Goal: Task Accomplishment & Management: Manage account settings

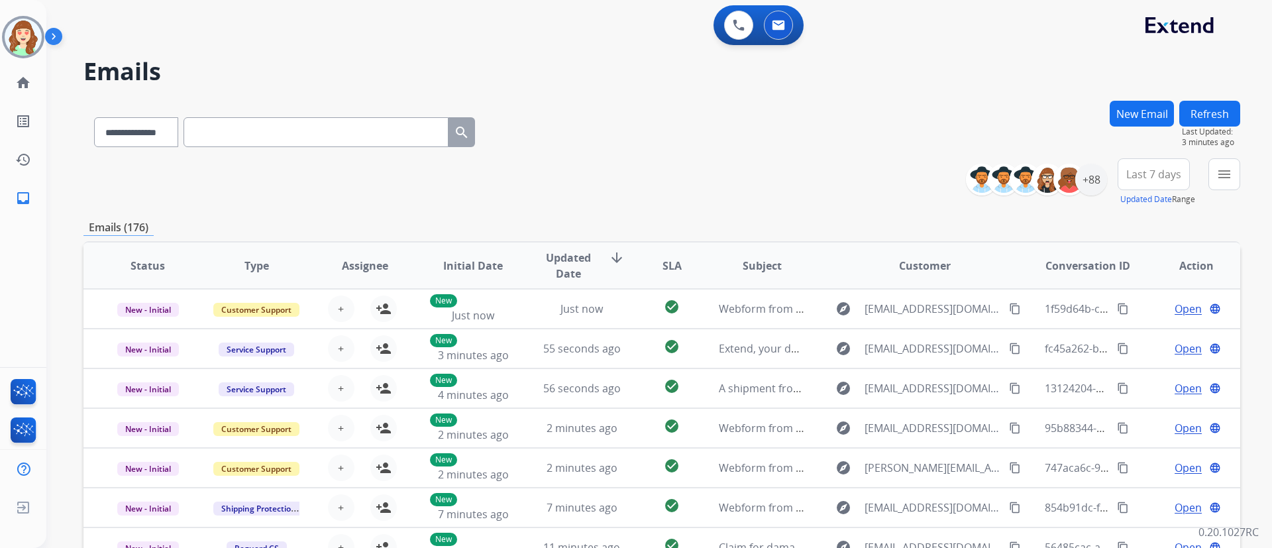
select select "**********"
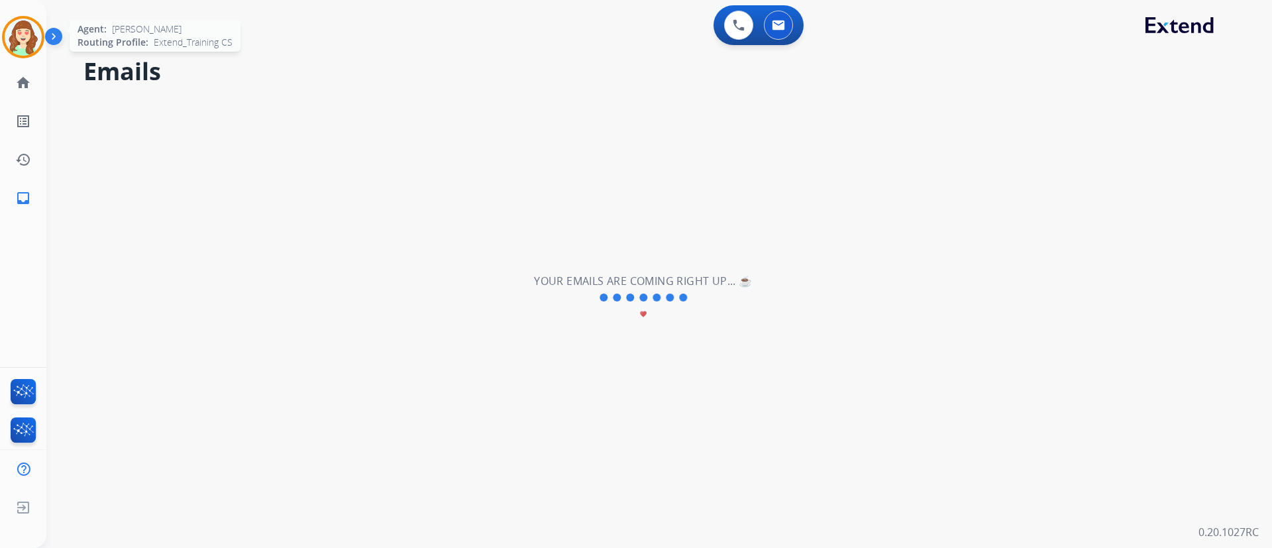
click at [28, 31] on img at bounding box center [23, 37] width 37 height 37
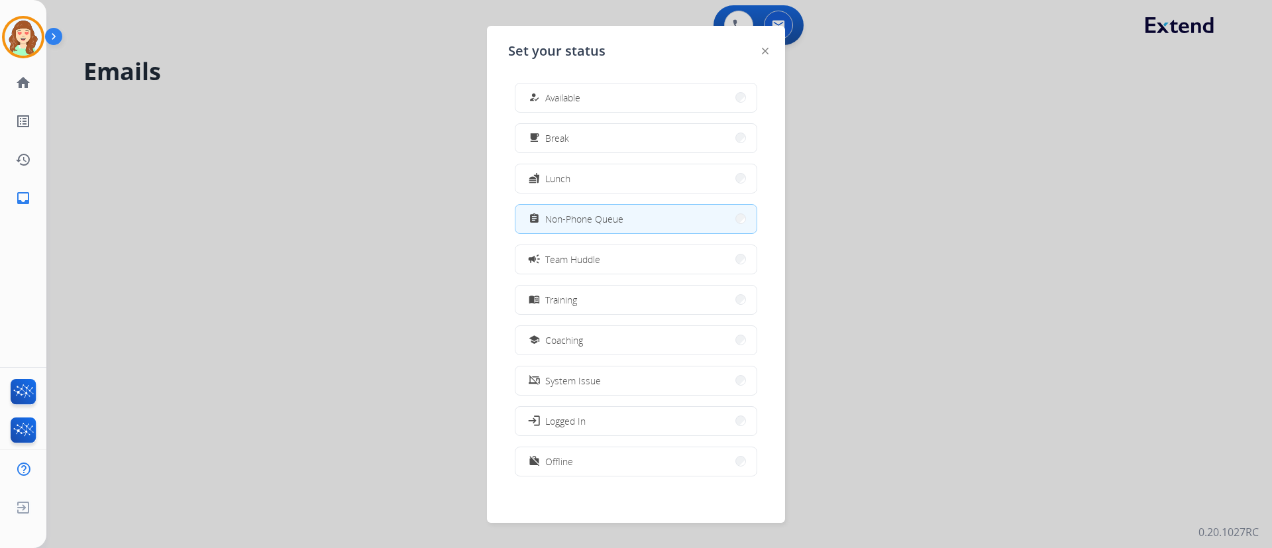
click at [1064, 221] on div at bounding box center [636, 274] width 1272 height 548
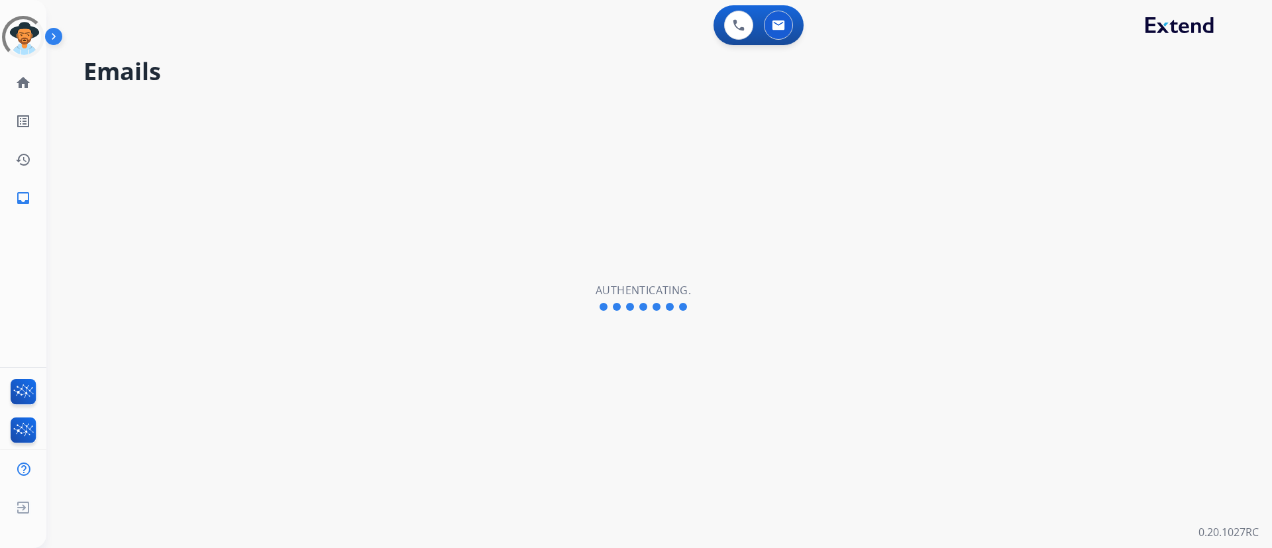
select select "**********"
